Goal: Transaction & Acquisition: Purchase product/service

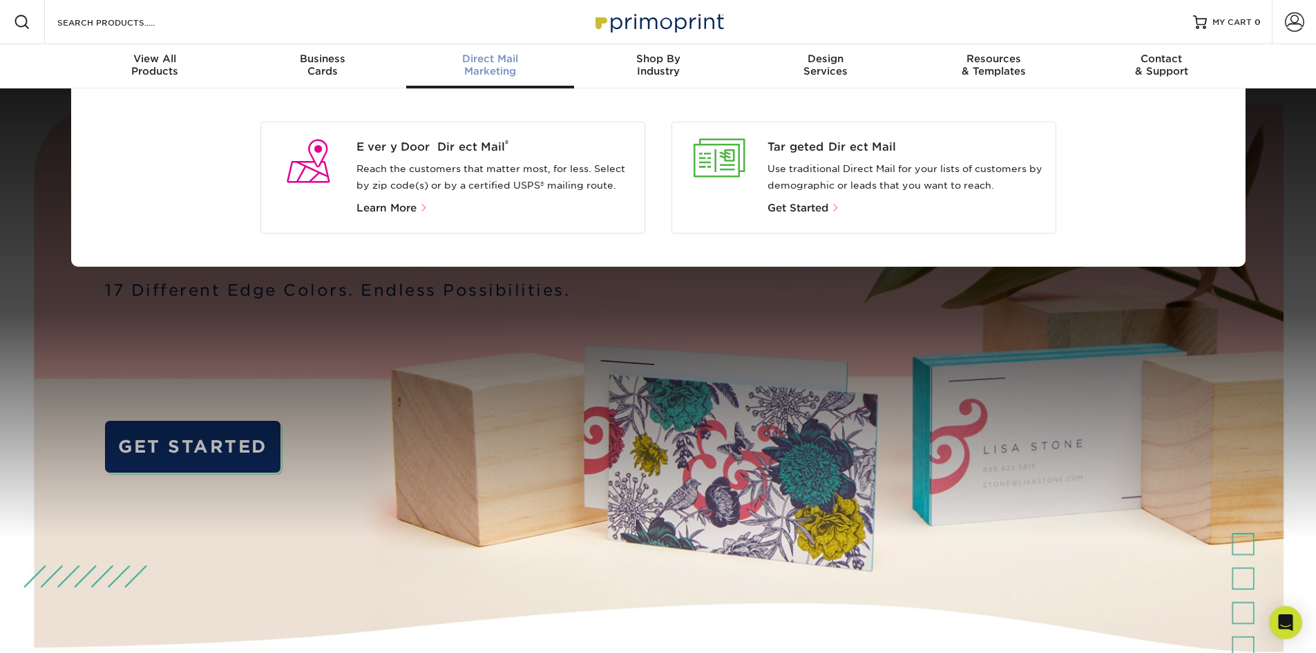
click at [484, 160] on div "Every Door Direct Mail ® Reach the customers that matter most, for less. Select…" at bounding box center [499, 177] width 287 height 77
click at [406, 209] on span "Learn More" at bounding box center [386, 208] width 60 height 12
click at [517, 141] on span "Every Door Direct Mail ®" at bounding box center [494, 147] width 277 height 17
click at [455, 144] on span "Every Door Direct Mail ®" at bounding box center [494, 147] width 277 height 17
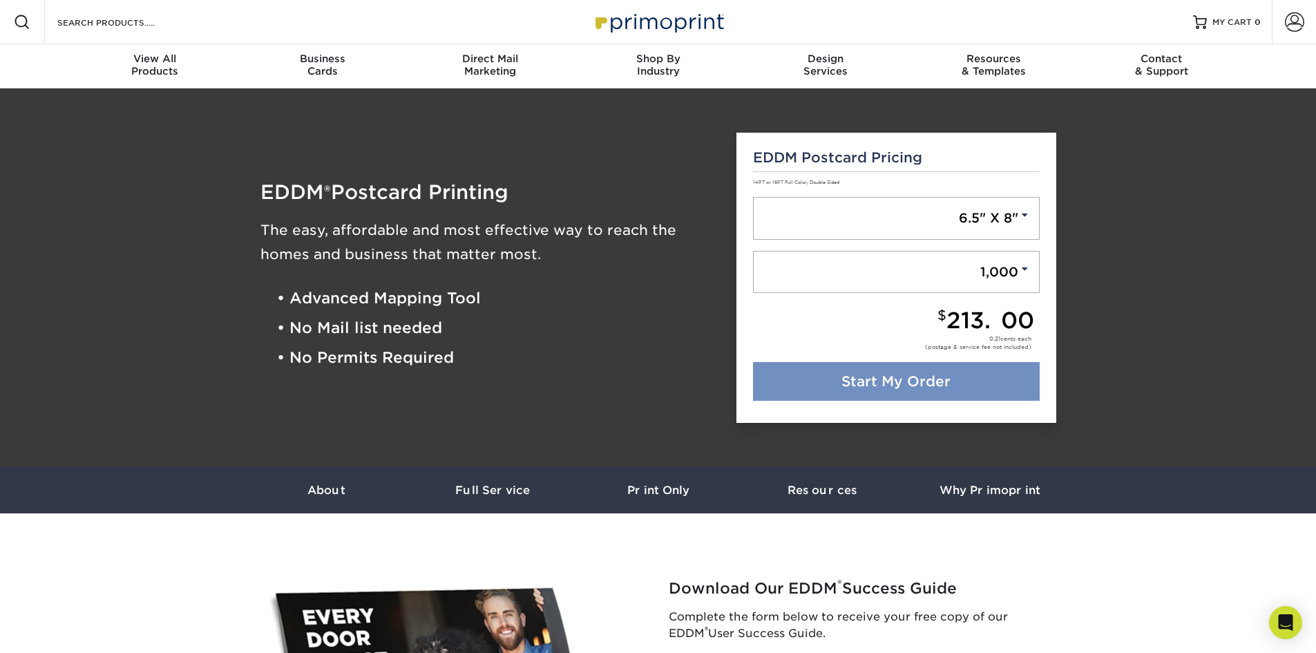
click at [919, 379] on link "Start My Order" at bounding box center [896, 381] width 287 height 39
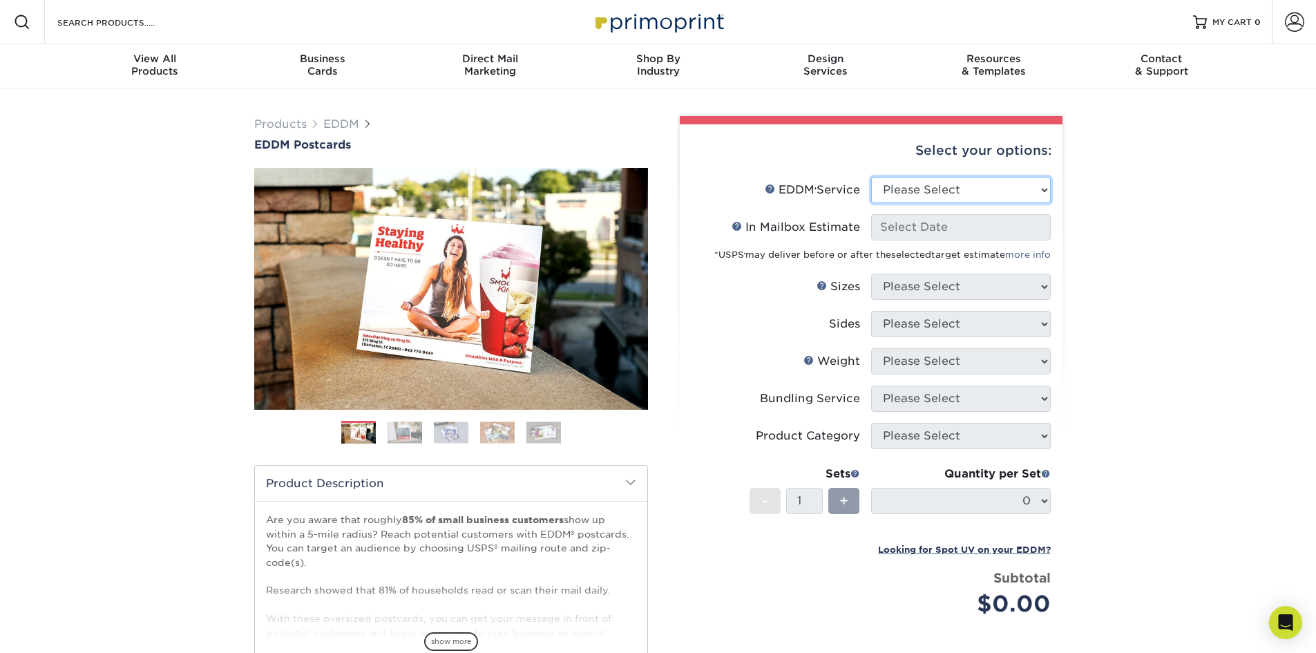
click at [972, 193] on select "Please Select Full Service Print Only" at bounding box center [961, 190] width 180 height 26
select select "full_service"
click at [871, 177] on select "Please Select Full Service Print Only" at bounding box center [961, 190] width 180 height 26
select select "-1"
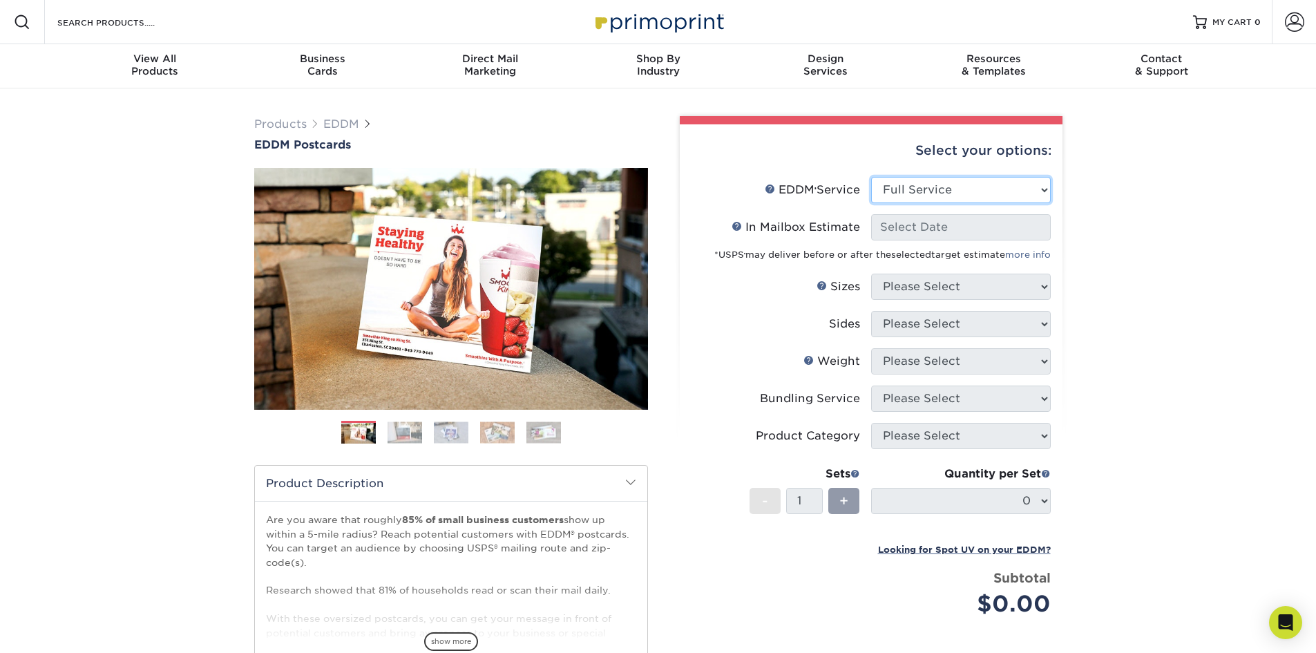
select select "-1"
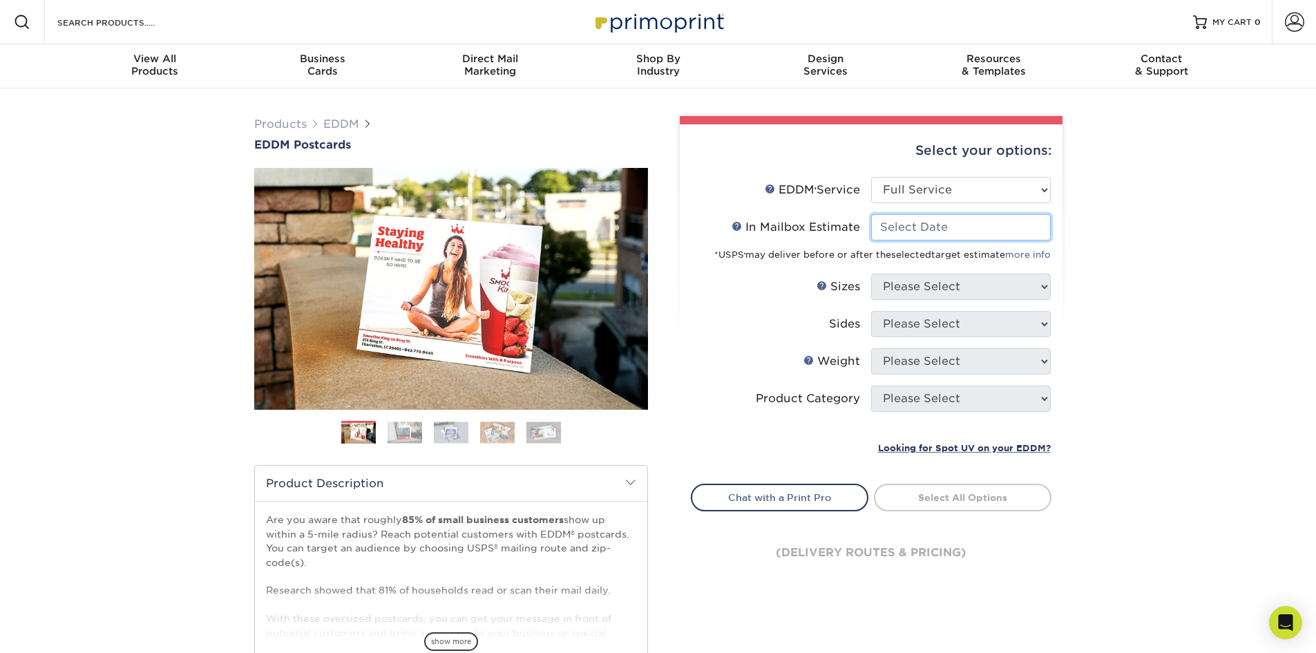
click at [961, 229] on input "In Mailbox Estimate Help In Mailbox Estimate" at bounding box center [961, 227] width 180 height 26
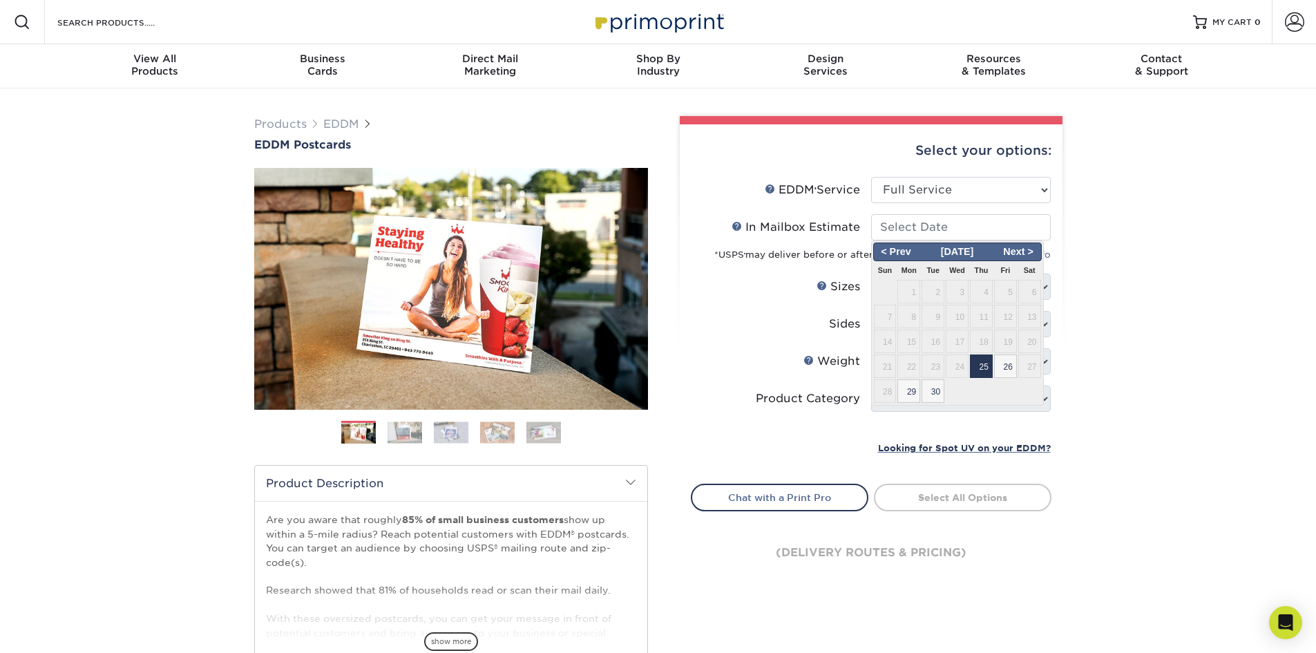
click at [979, 367] on span "25" at bounding box center [981, 365] width 23 height 23
type input "[DATE]"
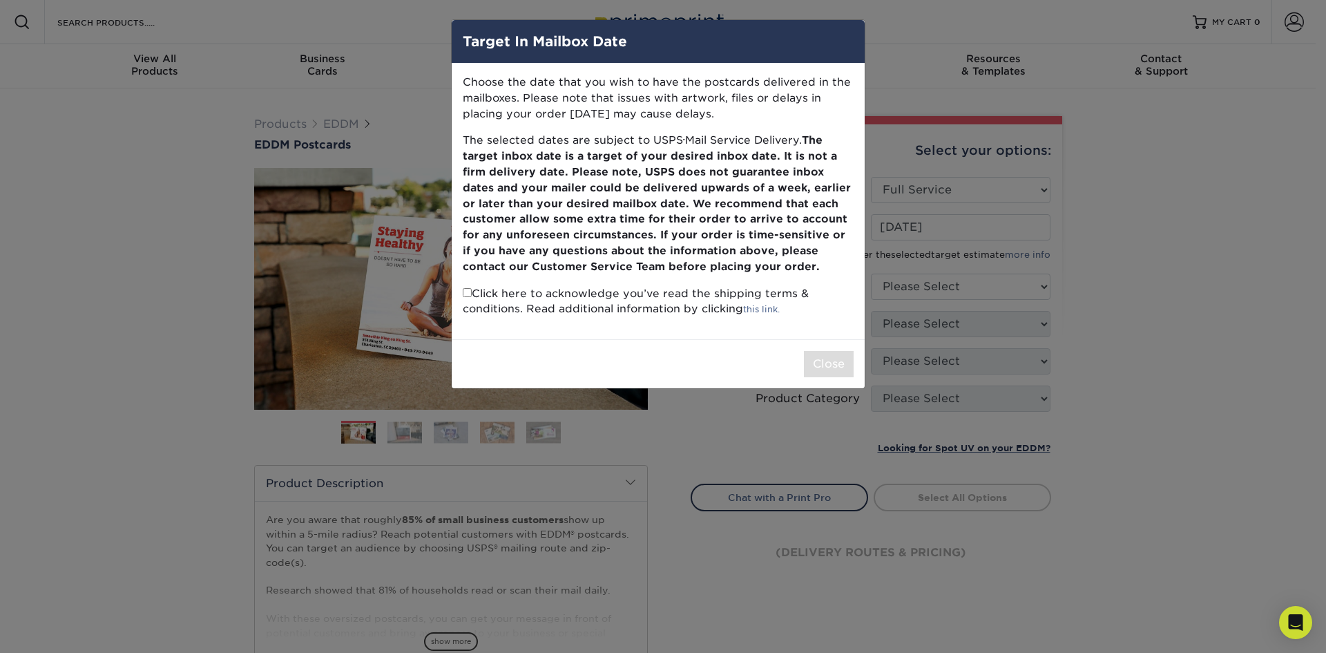
drag, startPoint x: 465, startPoint y: 289, endPoint x: 619, endPoint y: 340, distance: 161.4
click at [466, 289] on input "checkbox" at bounding box center [467, 292] width 9 height 9
checkbox input "true"
click at [814, 363] on button "Close" at bounding box center [829, 364] width 50 height 26
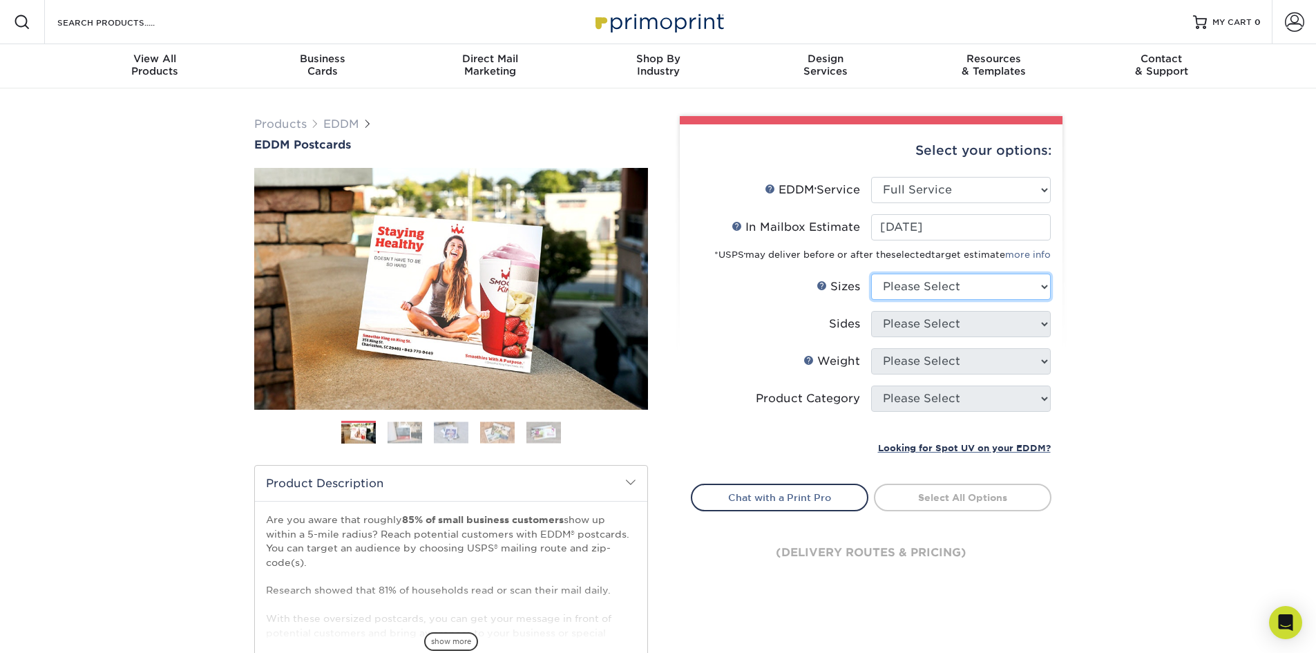
click at [974, 280] on select "Please Select 4.5" x 12" 6" x 12" 6.5" x 8" 6.5" x 9" 6.5" x 12" 7" x 8.5" 8" x…" at bounding box center [961, 286] width 180 height 26
select select "4.50x12.00"
click at [871, 273] on select "Please Select 4.5" x 12" 6" x 12" 6.5" x 8" 6.5" x 9" 6.5" x 12" 7" x 8.5" 8" x…" at bounding box center [961, 286] width 180 height 26
drag, startPoint x: 957, startPoint y: 325, endPoint x: 950, endPoint y: 336, distance: 12.1
click at [957, 325] on select "Please Select Print Both Sides Print Front Only" at bounding box center [961, 324] width 180 height 26
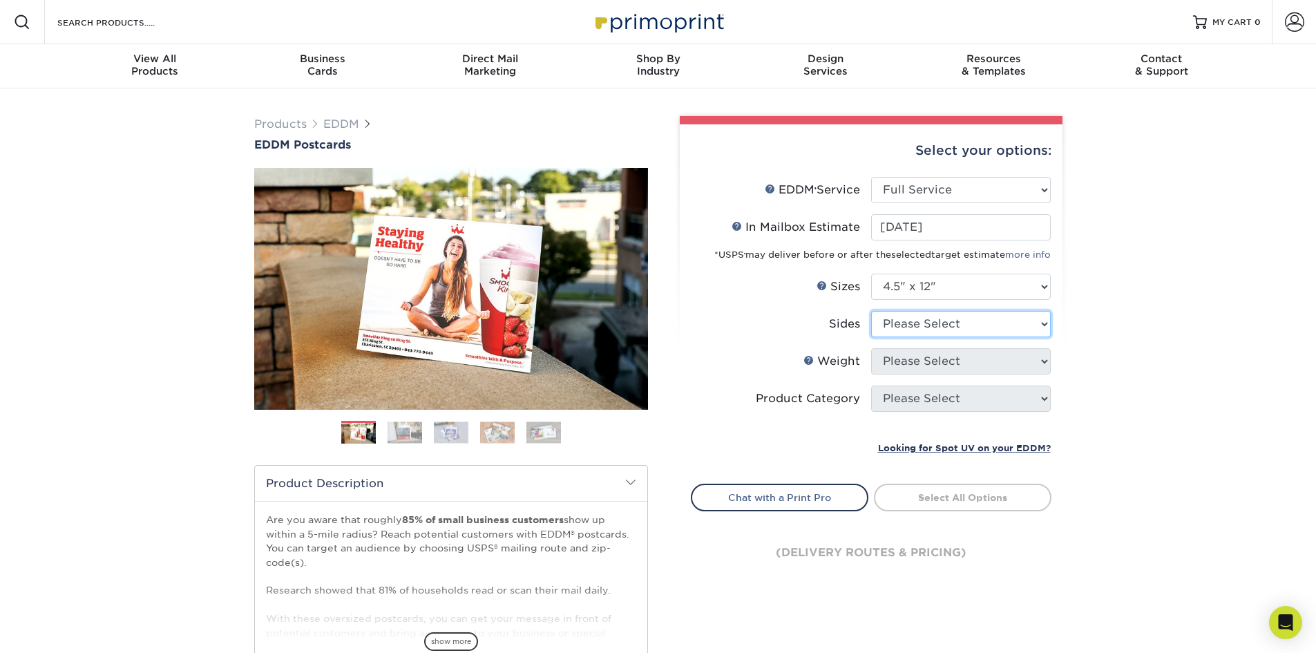
select select "13abbda7-1d64-4f25-8bb2-c179b224825d"
click at [871, 311] on select "Please Select Print Both Sides Print Front Only" at bounding box center [961, 324] width 180 height 26
click at [947, 364] on select "Please Select 14PT 16PT" at bounding box center [961, 361] width 180 height 26
select select "14PT"
click at [871, 348] on select "Please Select 14PT 16PT" at bounding box center [961, 361] width 180 height 26
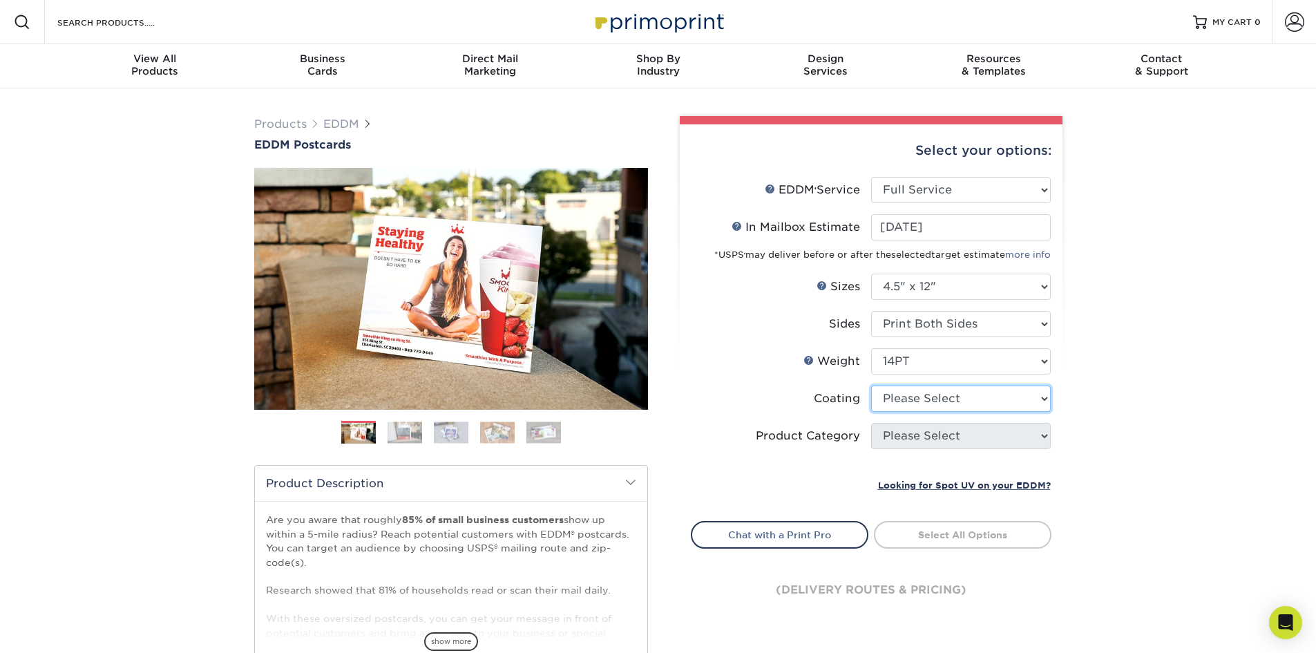
click at [944, 399] on select at bounding box center [961, 398] width 180 height 26
select select "121bb7b5-3b4d-429f-bd8d-bbf80e953313"
click at [871, 385] on select at bounding box center [961, 398] width 180 height 26
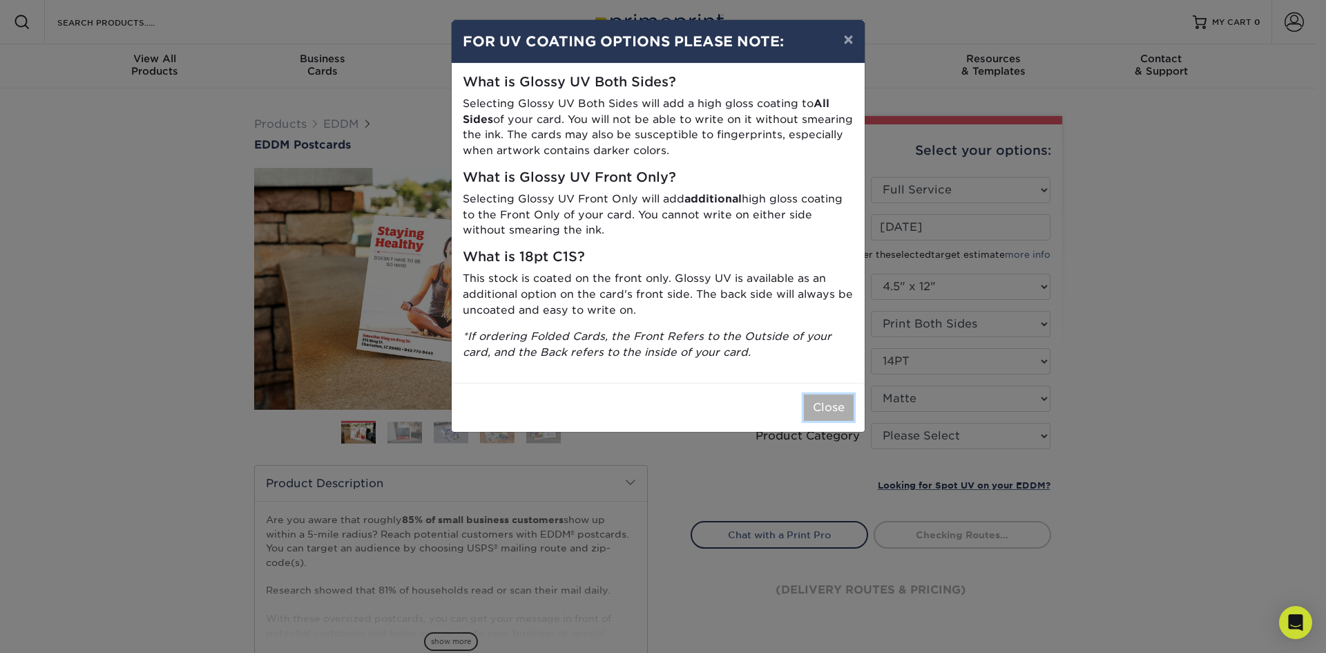
click at [838, 412] on button "Close" at bounding box center [829, 407] width 50 height 26
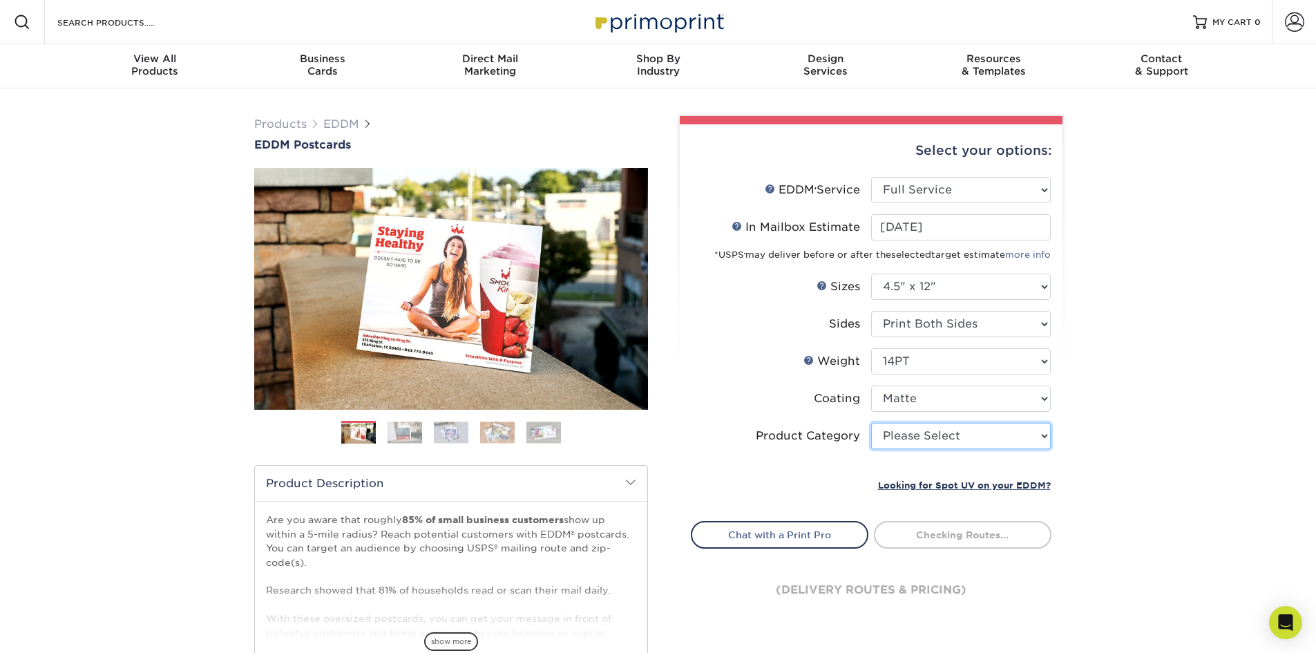
drag, startPoint x: 979, startPoint y: 433, endPoint x: 976, endPoint y: 441, distance: 9.0
click at [979, 433] on select "Please Select Postcards" at bounding box center [961, 436] width 180 height 26
select select "9b7272e0-d6c8-4c3c-8e97-d3a1bcdab858"
click at [871, 423] on select "Please Select Postcards" at bounding box center [961, 436] width 180 height 26
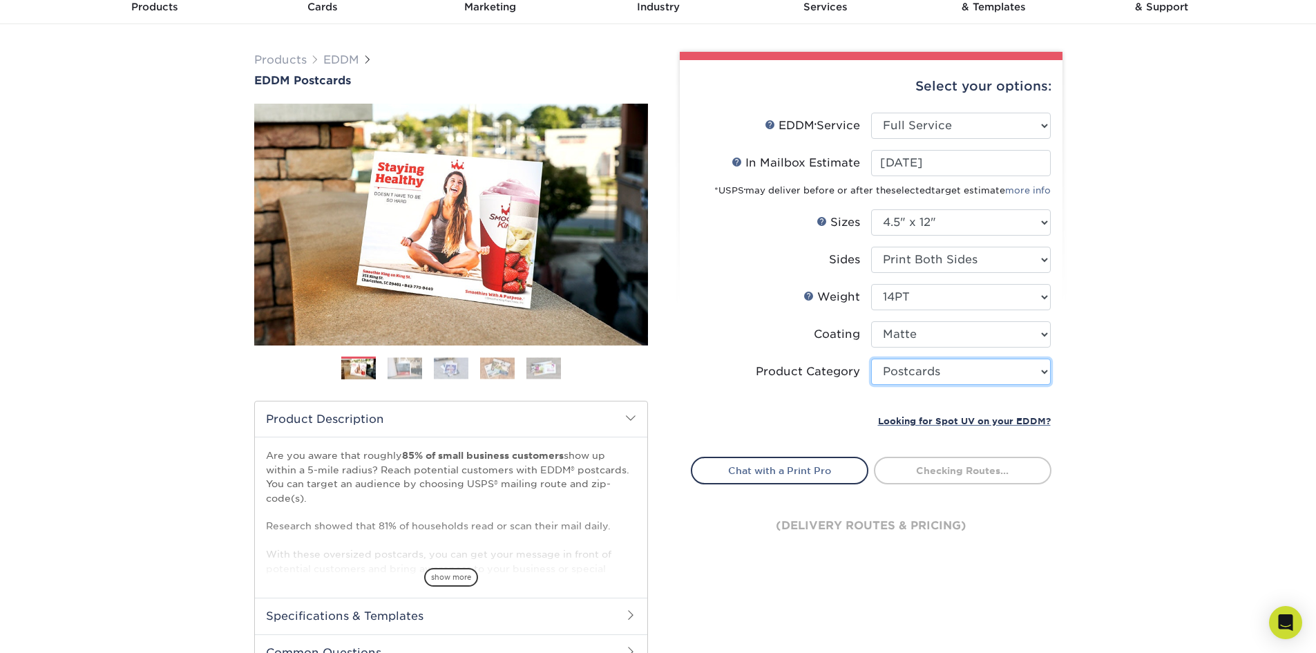
scroll to position [207, 0]
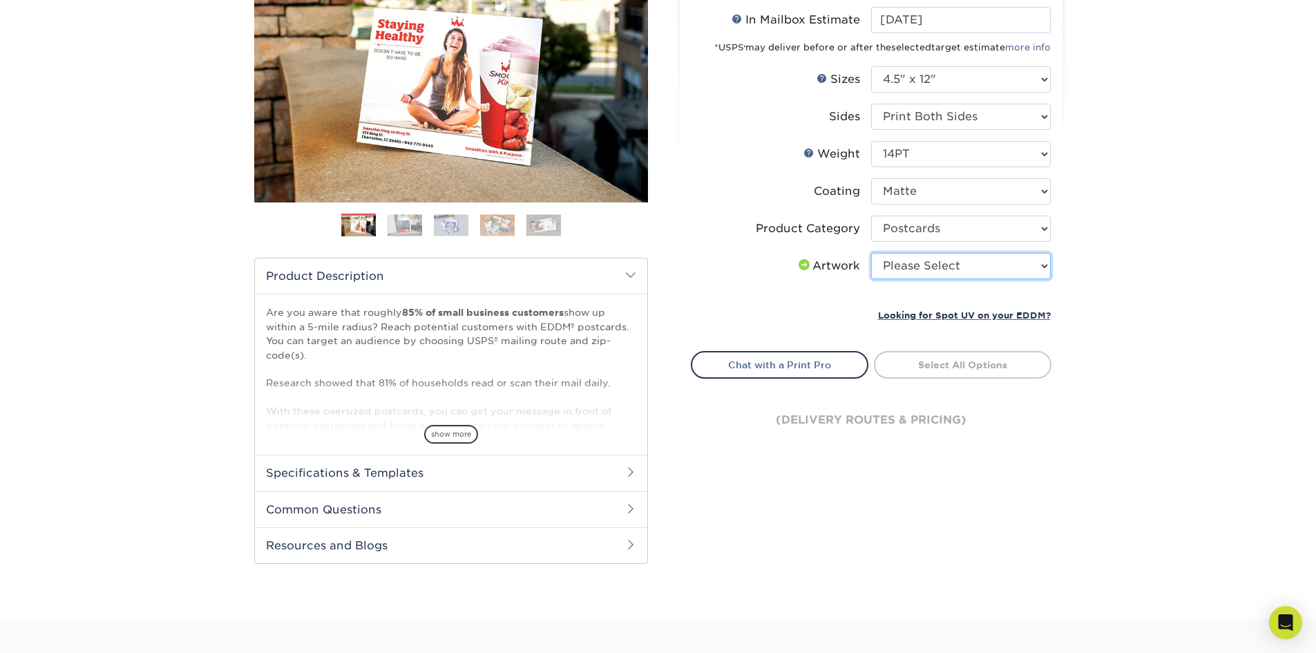
click at [938, 271] on select "Please Select I will upload files I need a design - $150" at bounding box center [961, 266] width 180 height 26
select select "upload"
click at [871, 253] on select "Please Select I will upload files I need a design - $150" at bounding box center [961, 266] width 180 height 26
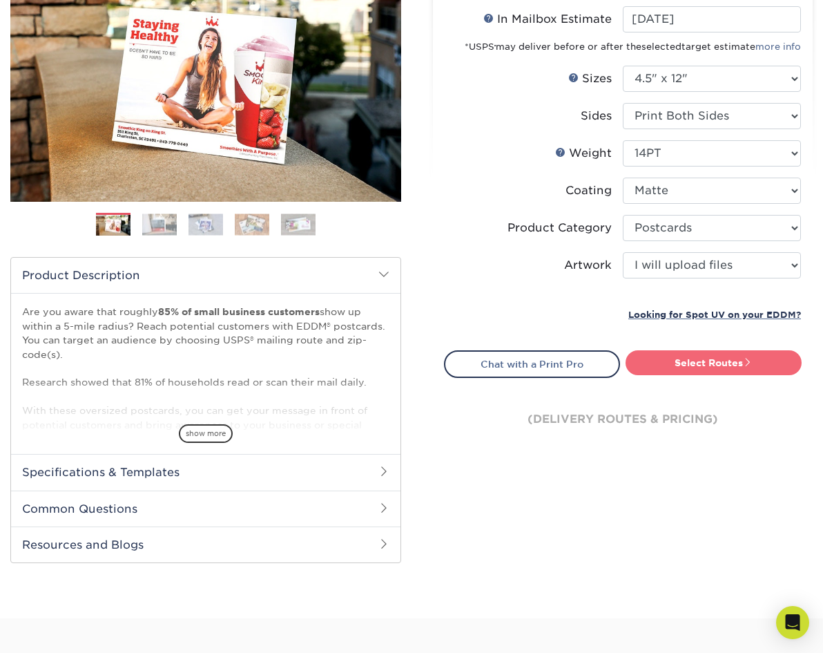
click at [731, 360] on link "Select Routes" at bounding box center [714, 362] width 176 height 25
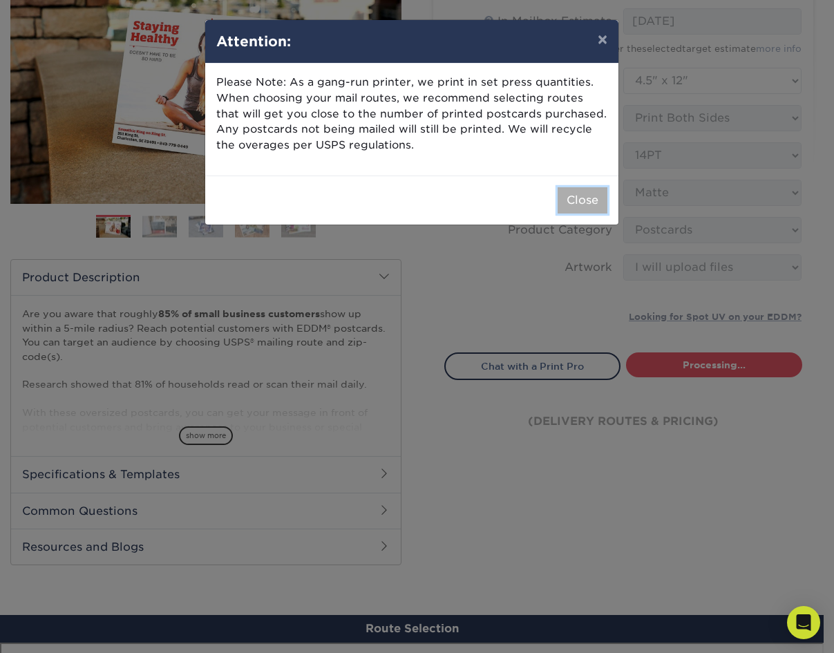
click at [577, 207] on button "Close" at bounding box center [582, 200] width 50 height 26
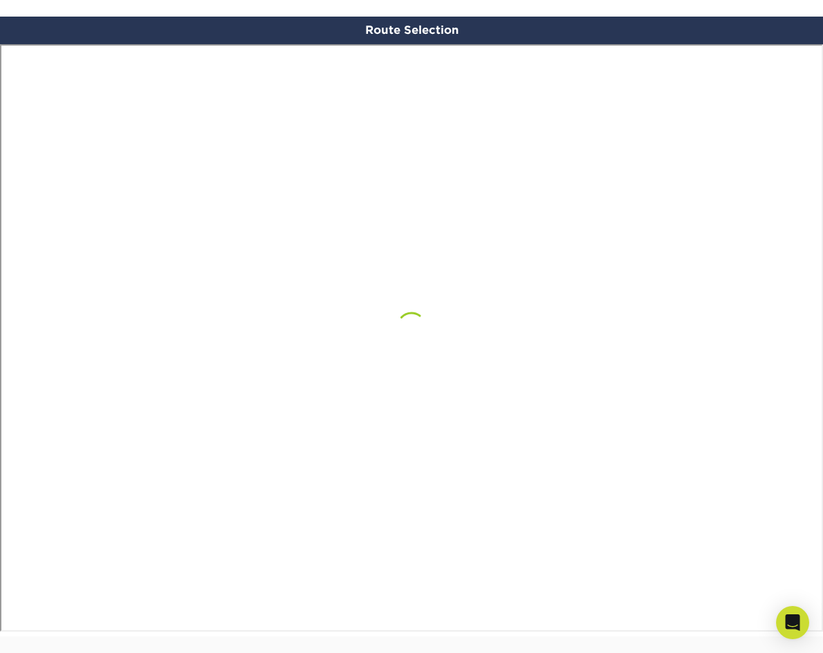
scroll to position [805, 0]
